Goal: Use online tool/utility: Utilize a website feature to perform a specific function

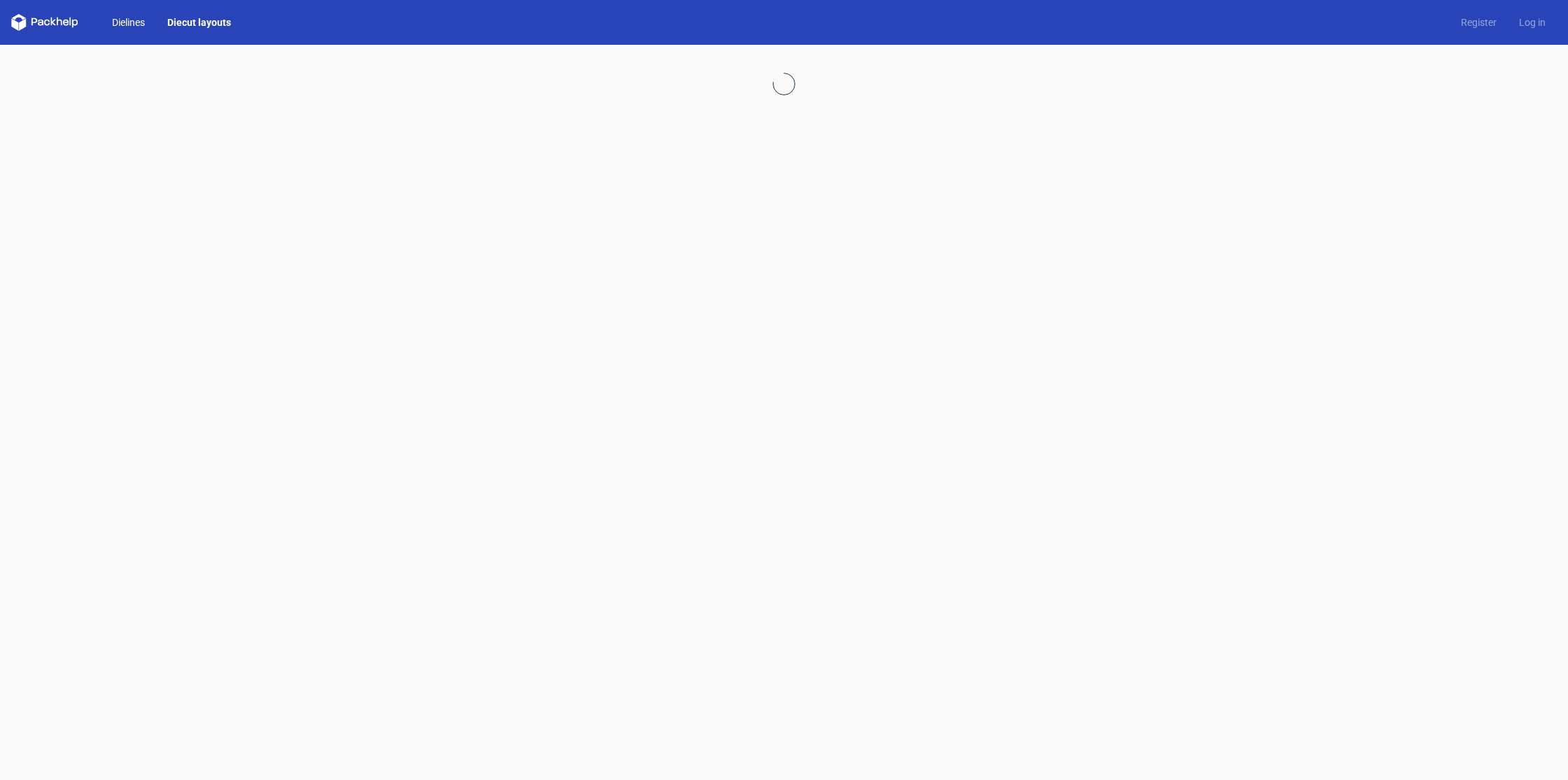
click at [123, 26] on link "Dielines" at bounding box center [128, 22] width 55 height 14
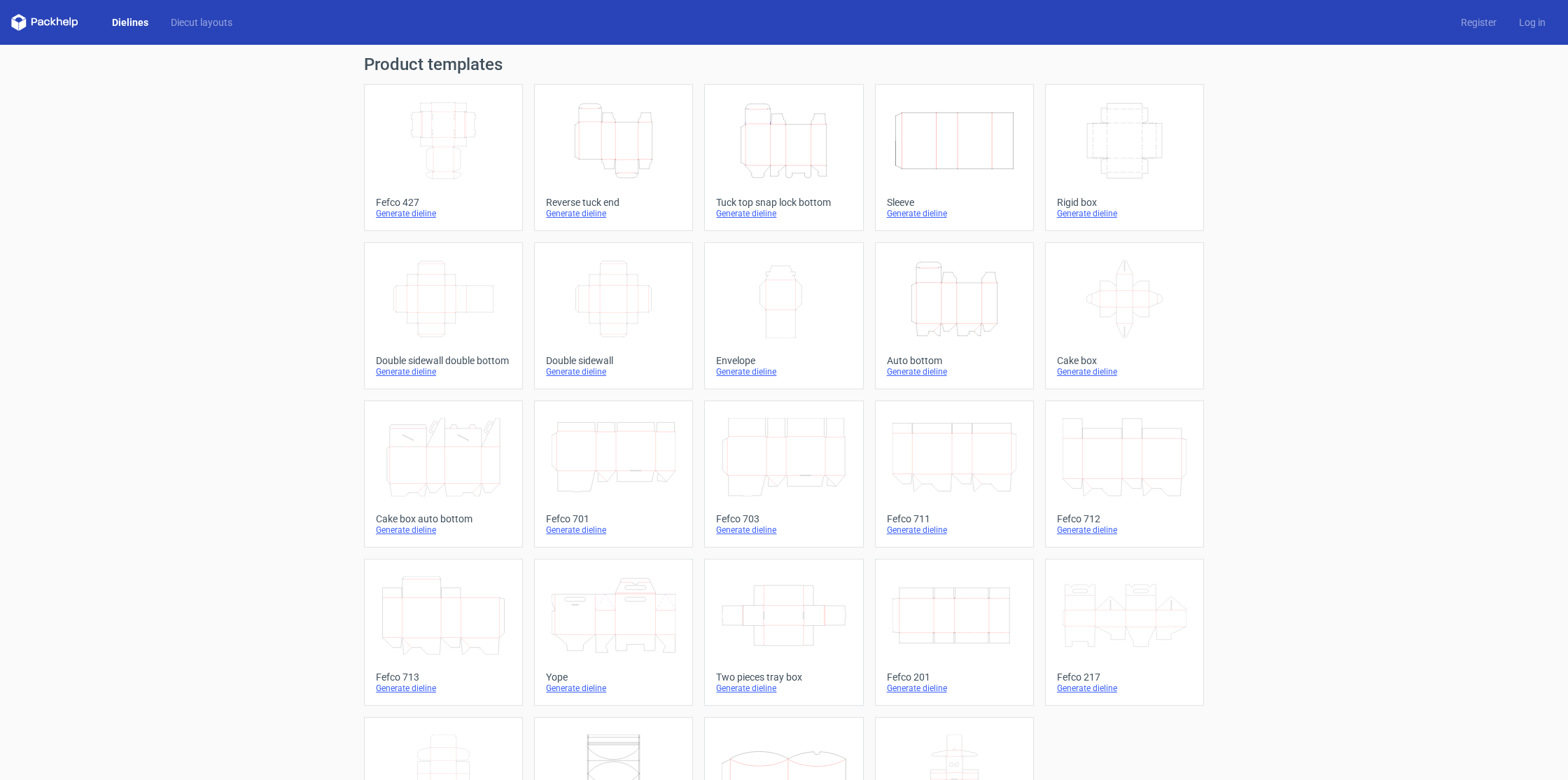
scroll to position [29, 0]
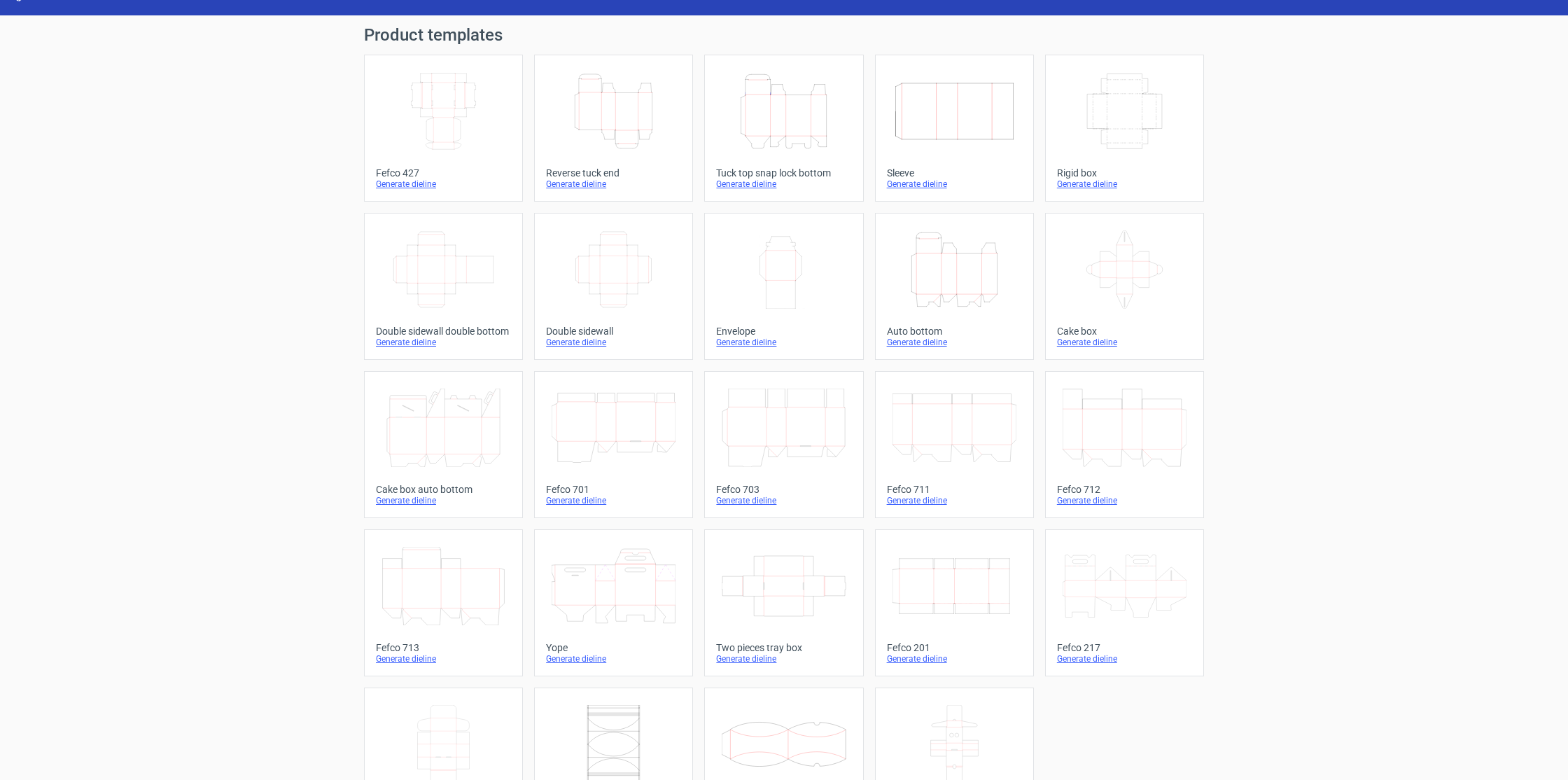
click at [460, 116] on icon "Width Depth Height" at bounding box center [443, 111] width 124 height 79
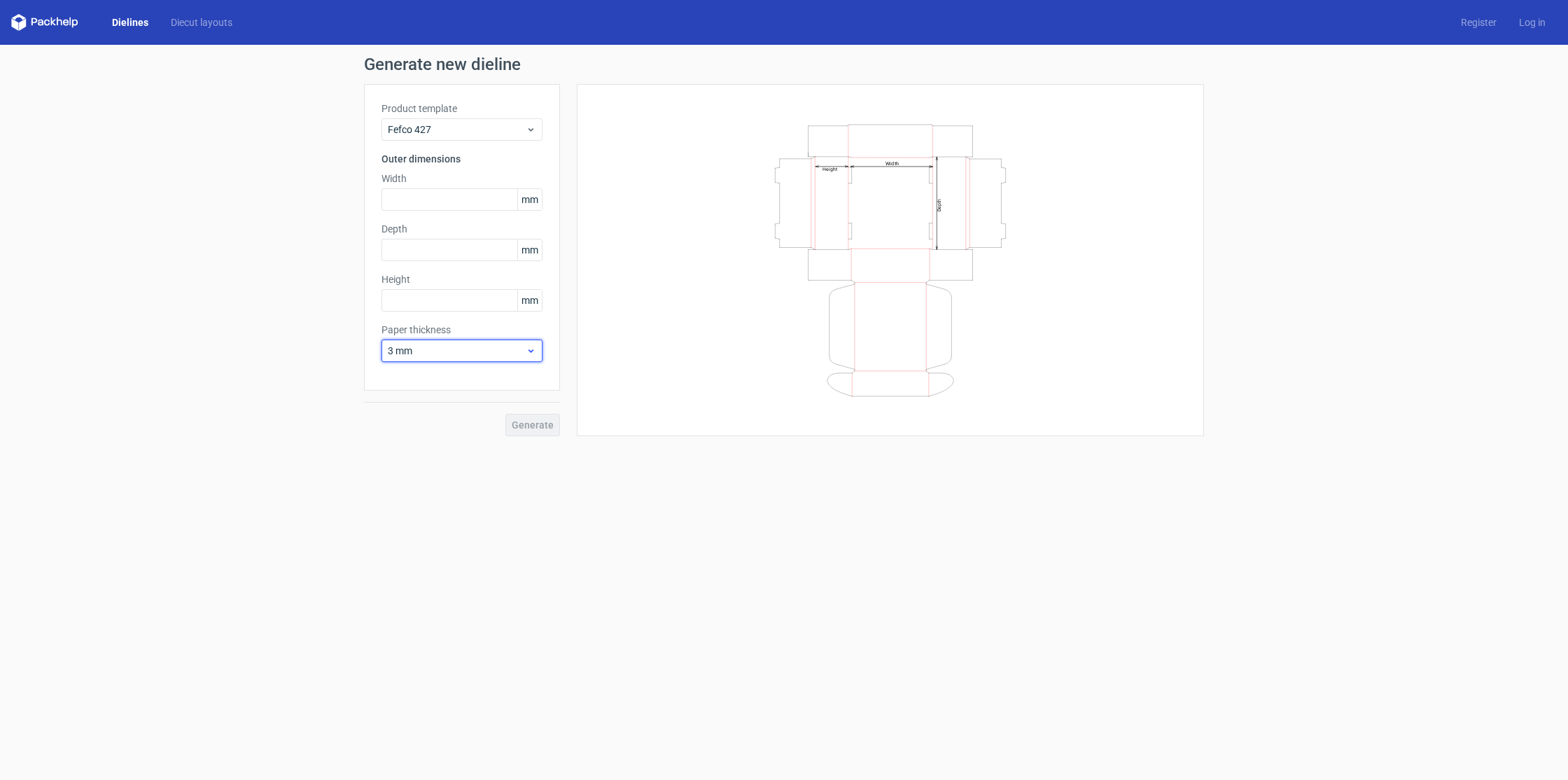
click at [531, 352] on use at bounding box center [530, 352] width 5 height 4
click at [448, 427] on div "1 mm" at bounding box center [462, 426] width 150 height 22
click at [529, 348] on icon at bounding box center [530, 351] width 11 height 11
click at [423, 382] on div "0.4 mm" at bounding box center [462, 382] width 150 height 22
click at [530, 348] on icon at bounding box center [530, 351] width 11 height 11
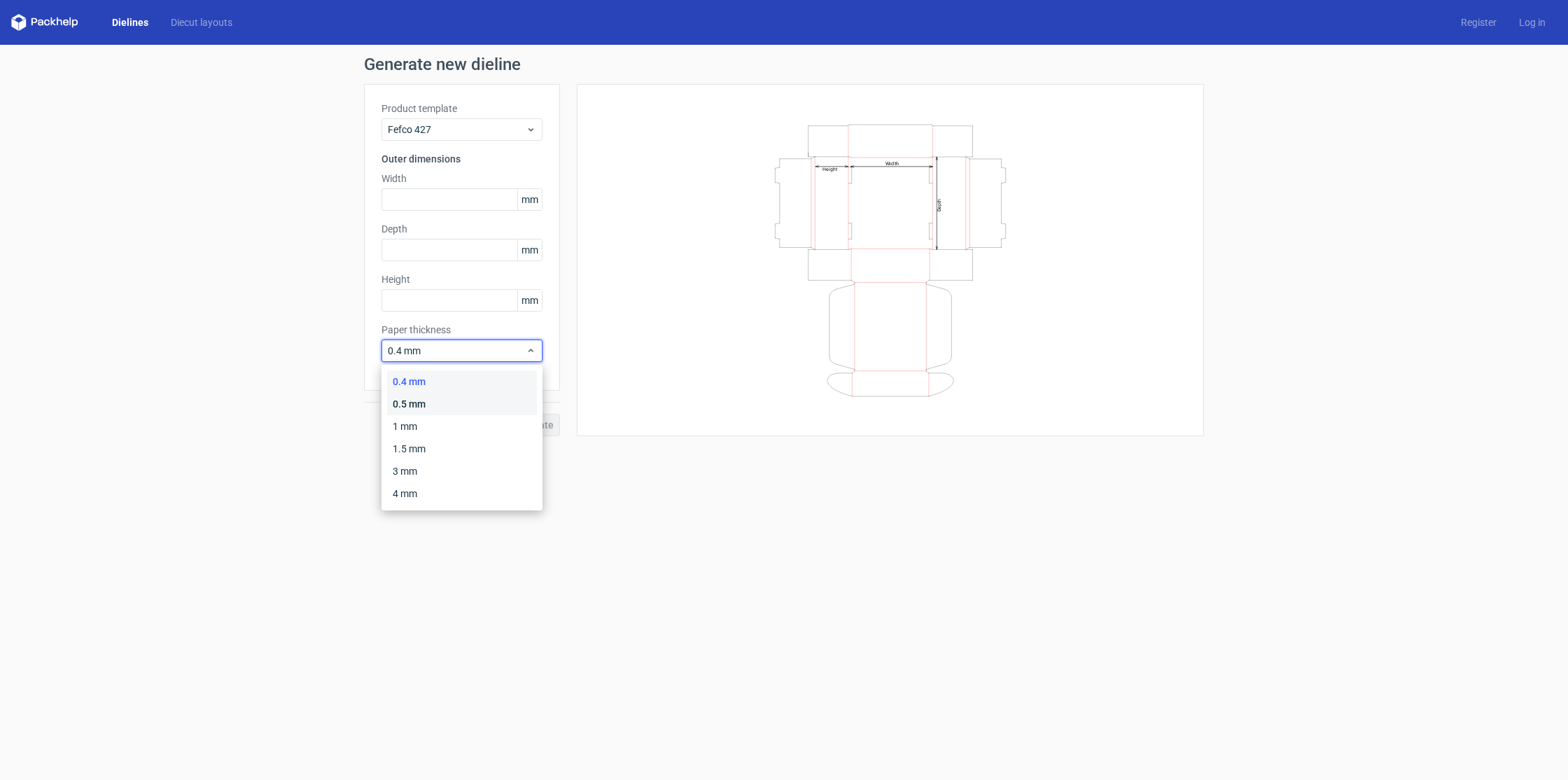
click at [423, 399] on div "0.5 mm" at bounding box center [462, 403] width 150 height 22
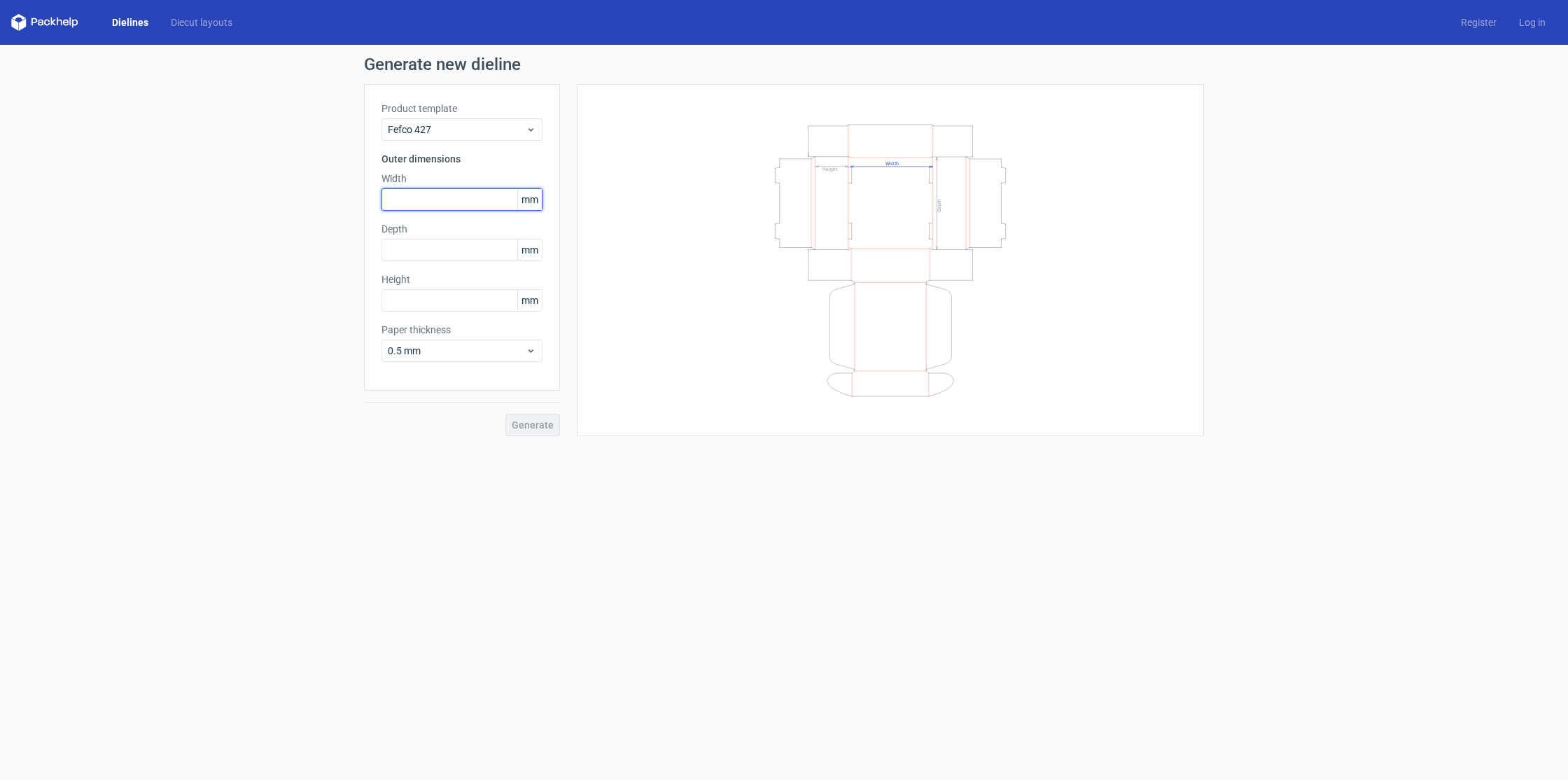
click at [437, 199] on input "text" at bounding box center [461, 200] width 161 height 22
type input "130"
type input "110"
click at [434, 299] on input "text" at bounding box center [461, 300] width 161 height 22
click at [468, 297] on input "text" at bounding box center [461, 300] width 161 height 22
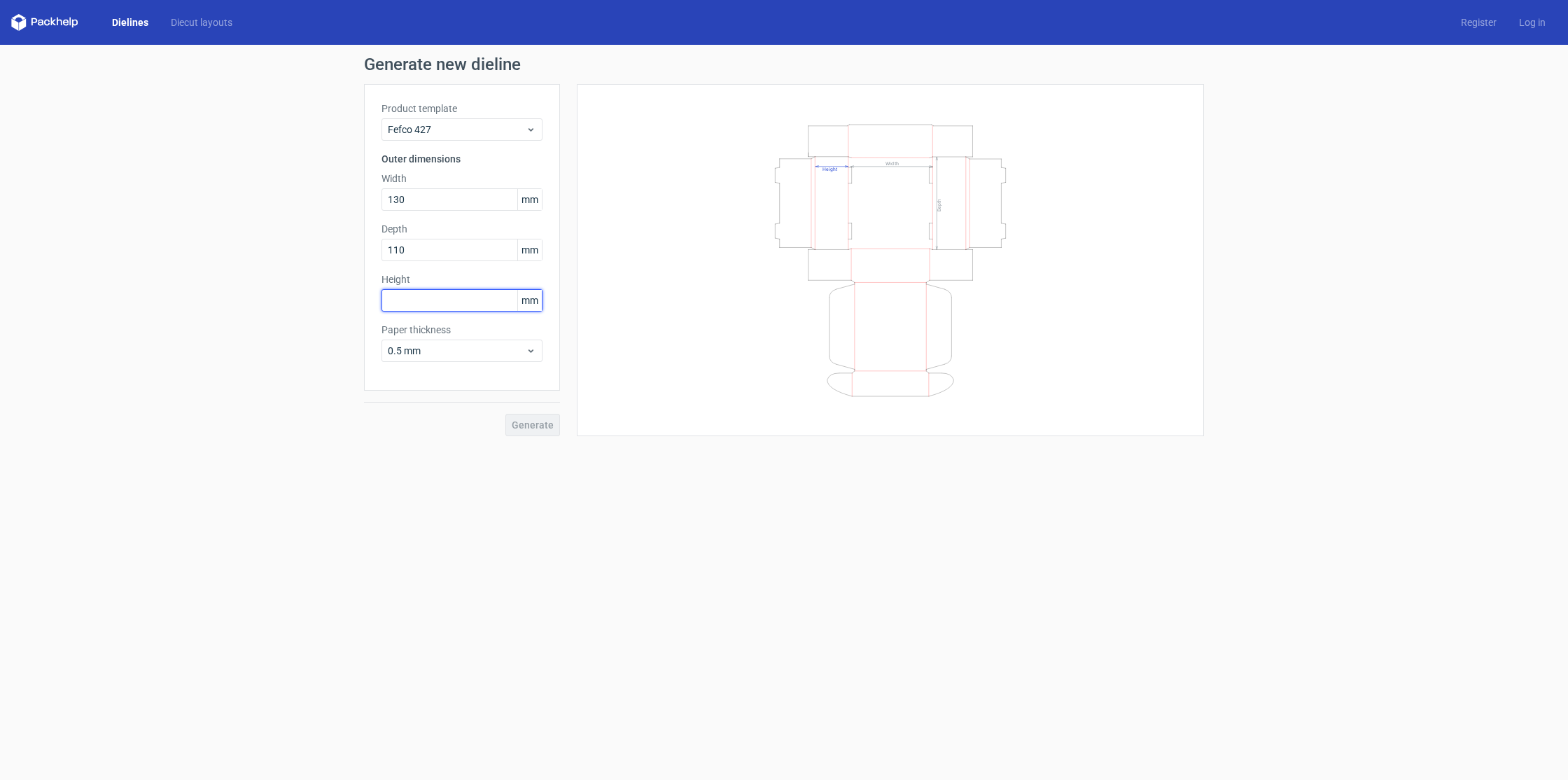
click at [449, 306] on input "text" at bounding box center [461, 300] width 161 height 22
click at [416, 297] on input "text" at bounding box center [461, 300] width 161 height 22
type input "50"
click at [529, 423] on span "Generate" at bounding box center [532, 425] width 42 height 10
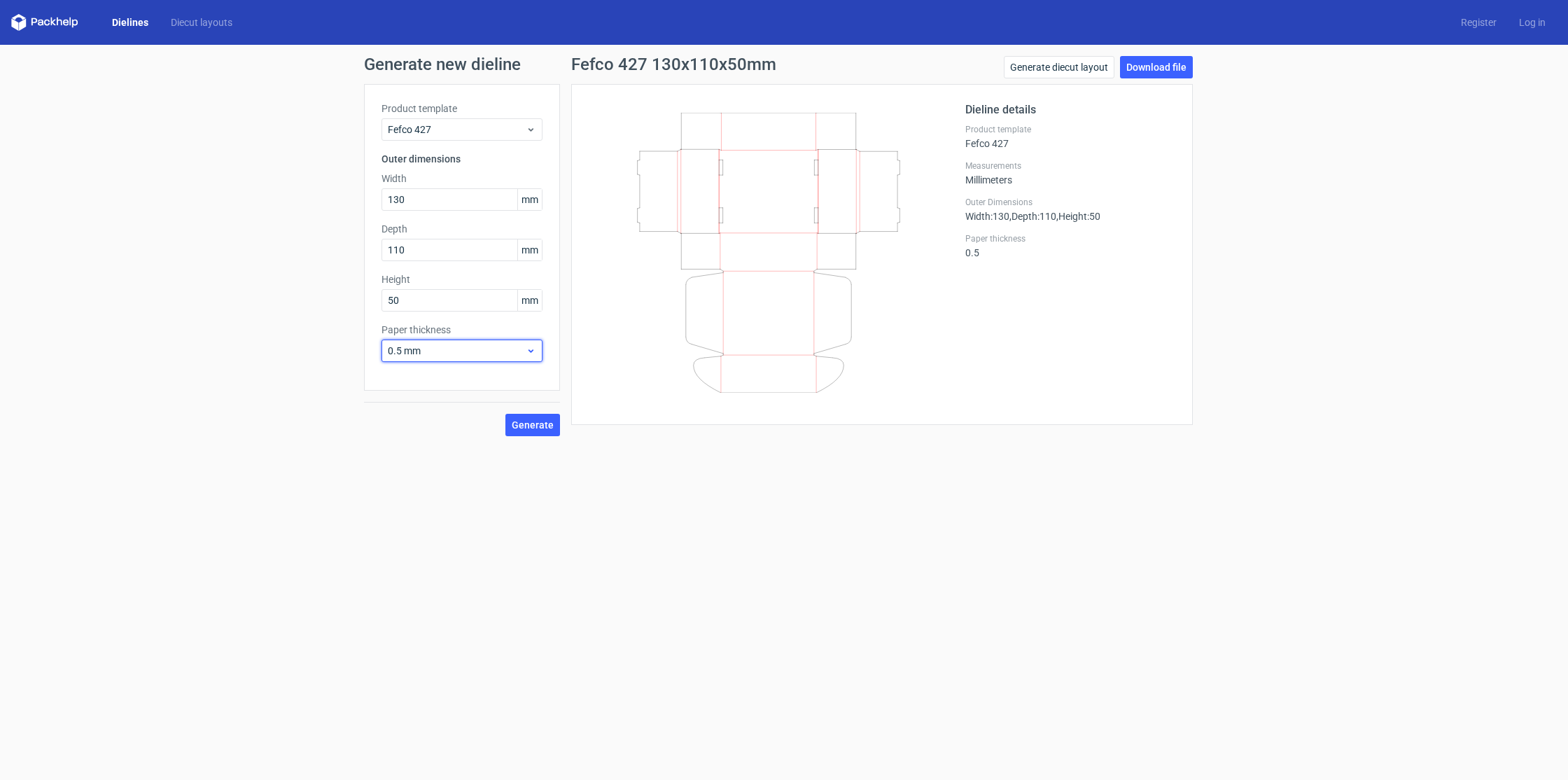
click at [506, 353] on span "0.5 mm" at bounding box center [456, 351] width 138 height 14
click at [434, 376] on div "0.4 mm" at bounding box center [462, 382] width 150 height 22
click at [520, 422] on span "Generate" at bounding box center [532, 425] width 42 height 10
